Goal: Find specific page/section: Find specific page/section

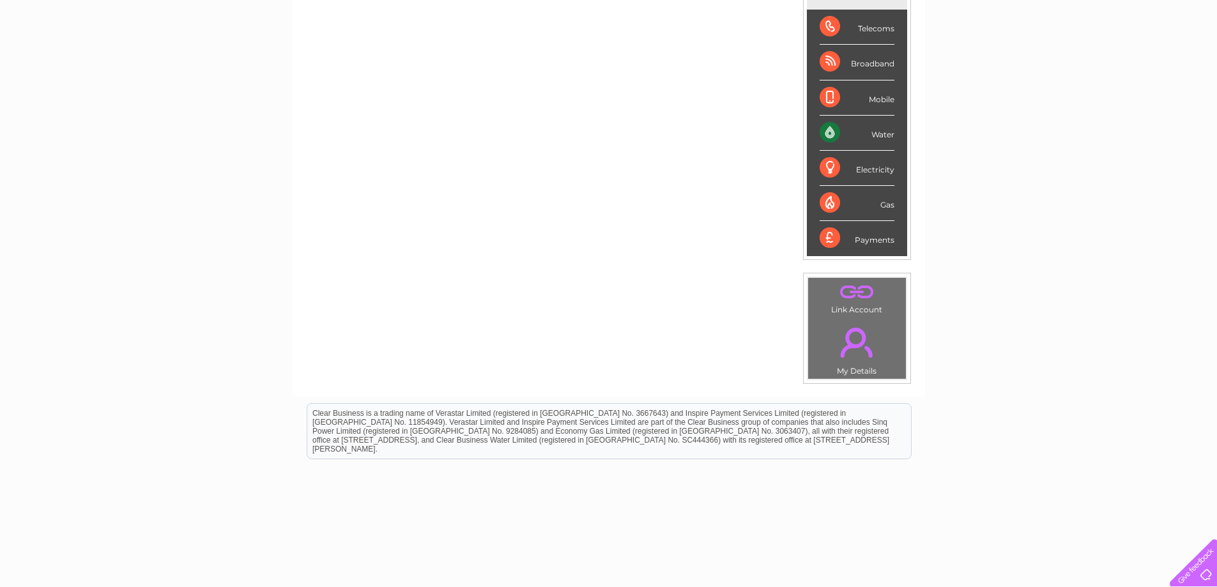
scroll to position [236, 0]
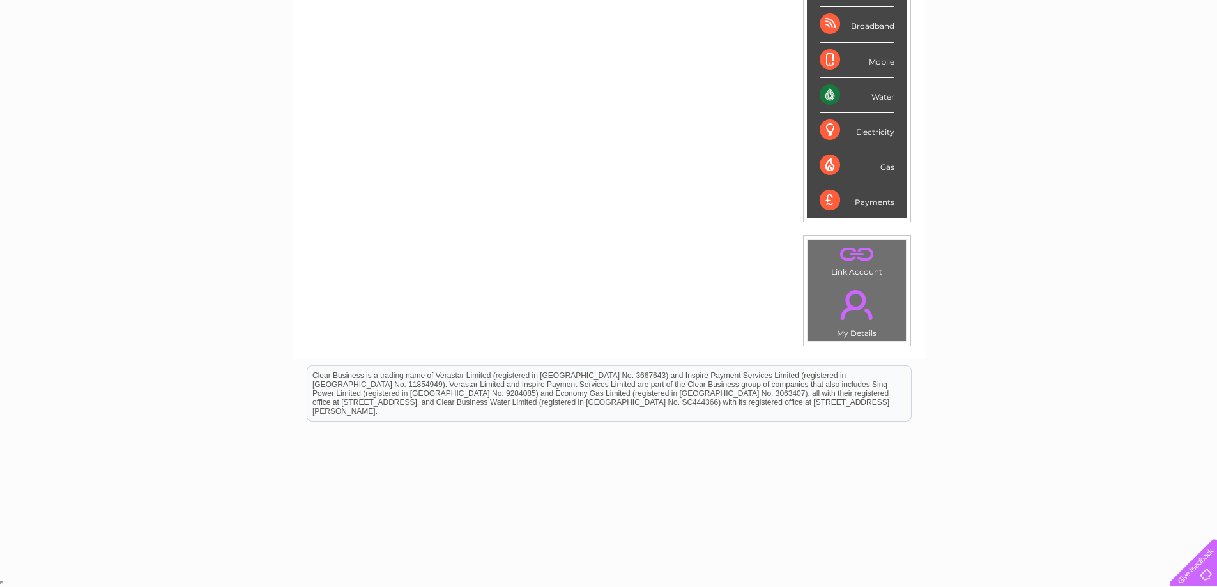
click at [871, 207] on div "Payments" at bounding box center [856, 200] width 75 height 34
click at [871, 202] on div "Payments" at bounding box center [856, 200] width 75 height 34
click at [828, 201] on div "Payments" at bounding box center [856, 200] width 75 height 34
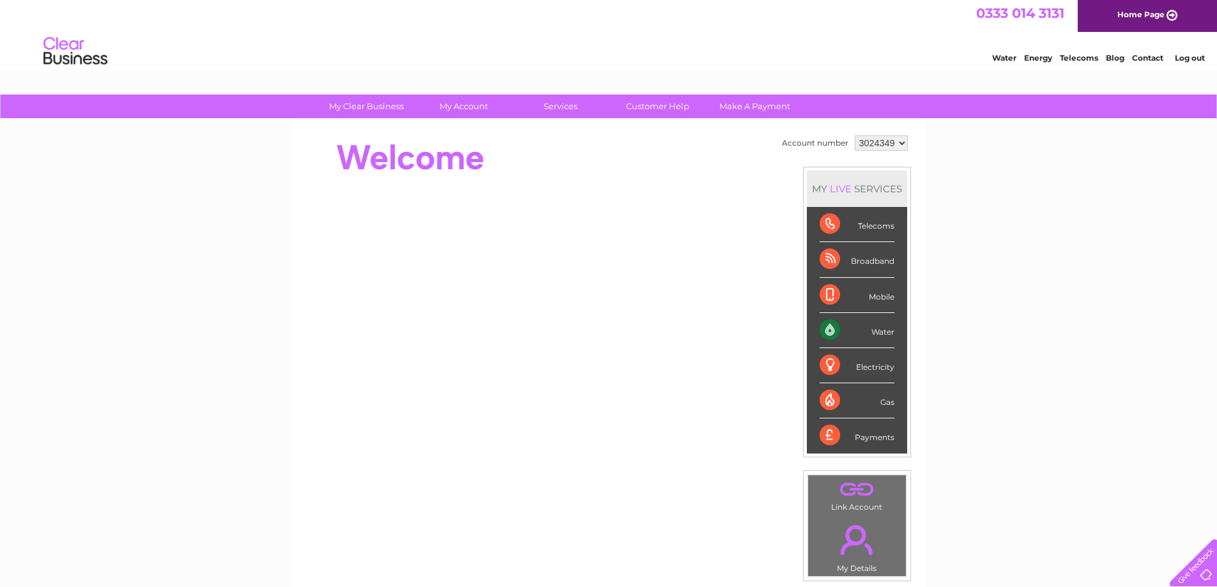
scroll to position [0, 0]
